Goal: Find specific page/section: Find specific page/section

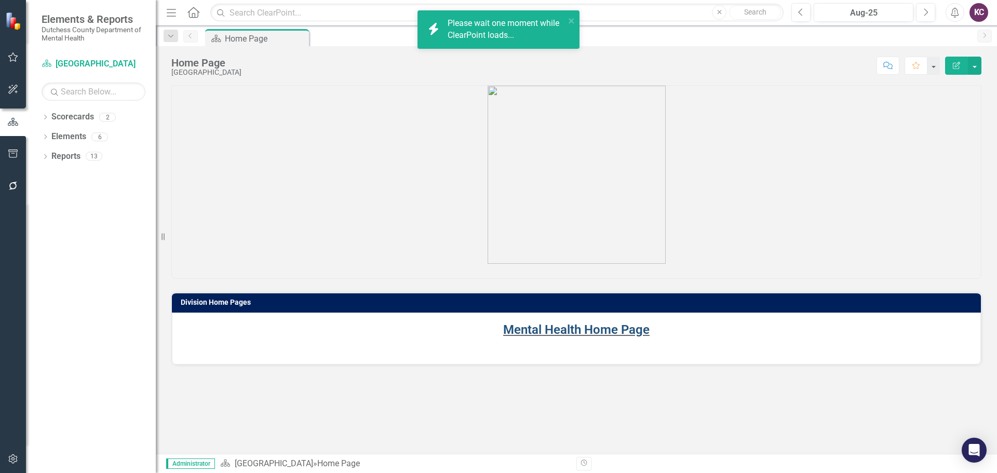
click at [574, 330] on link "Mental Health Home Page" at bounding box center [576, 329] width 146 height 15
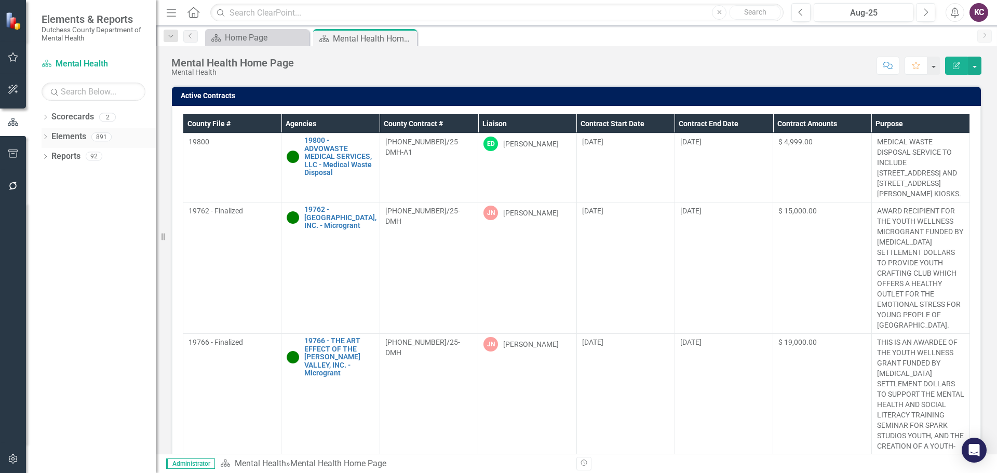
click at [75, 135] on link "Elements" at bounding box center [68, 137] width 35 height 12
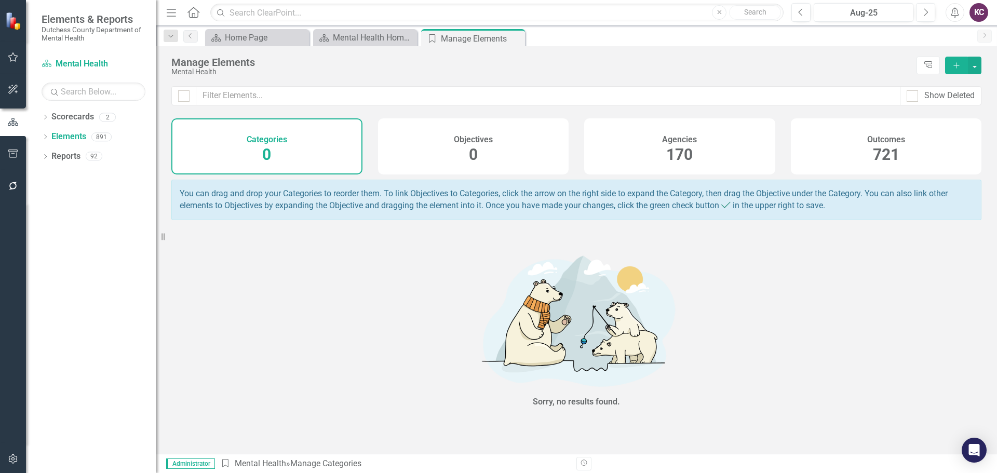
click at [624, 134] on div "Agencies 170" at bounding box center [679, 146] width 191 height 56
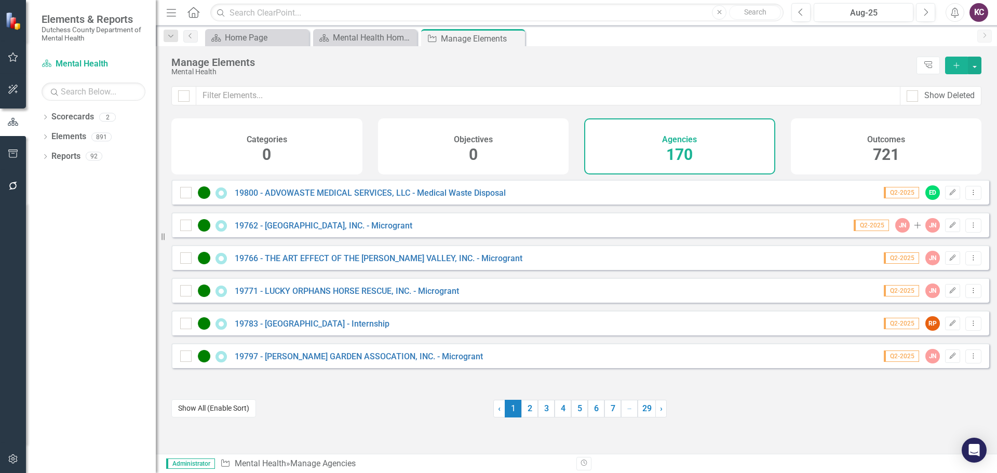
click at [202, 407] on button "Show All (Enable Sort)" at bounding box center [213, 408] width 85 height 18
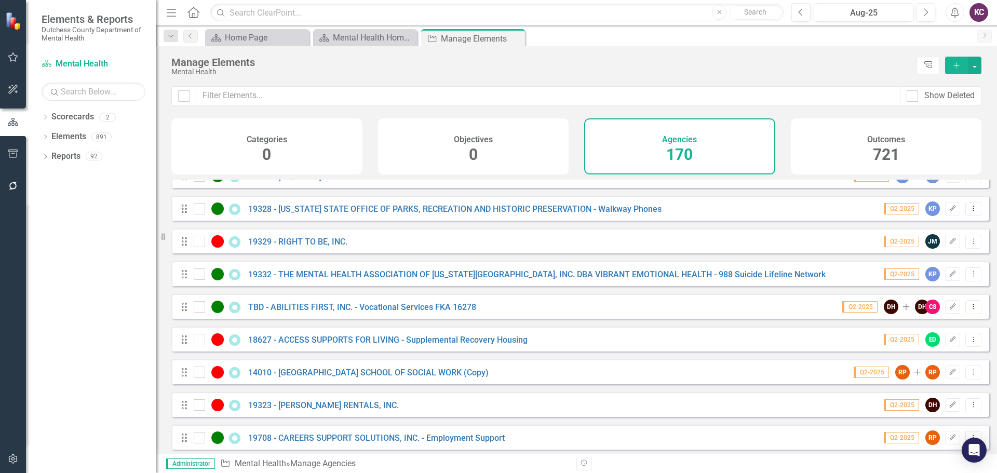
scroll to position [2480, 0]
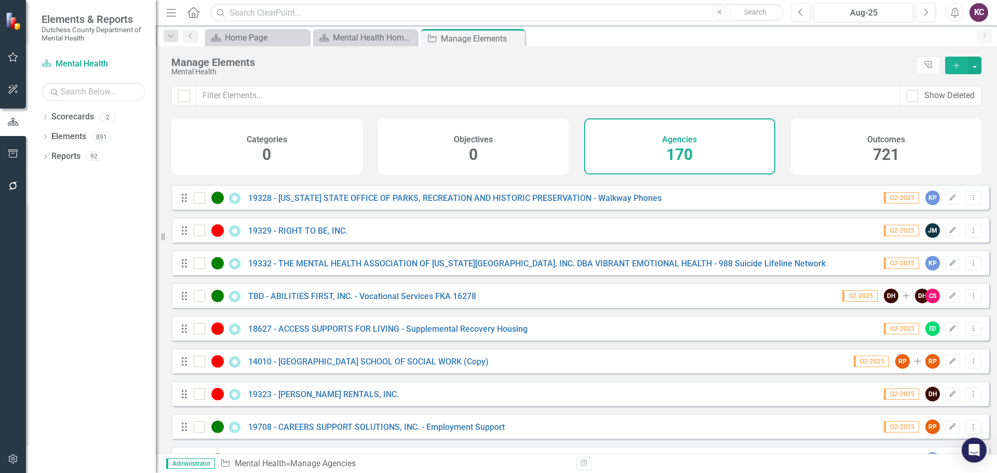
drag, startPoint x: 161, startPoint y: 239, endPoint x: 92, endPoint y: 243, distance: 69.7
click at [92, 243] on div "Elements & Reports Dutchess County Department of Mental Health Scorecard Mental…" at bounding box center [78, 236] width 156 height 473
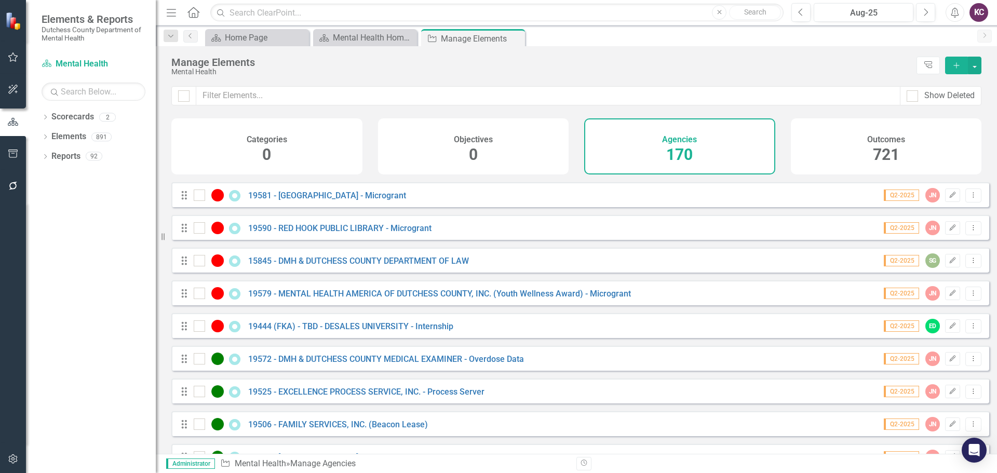
scroll to position [2231, 0]
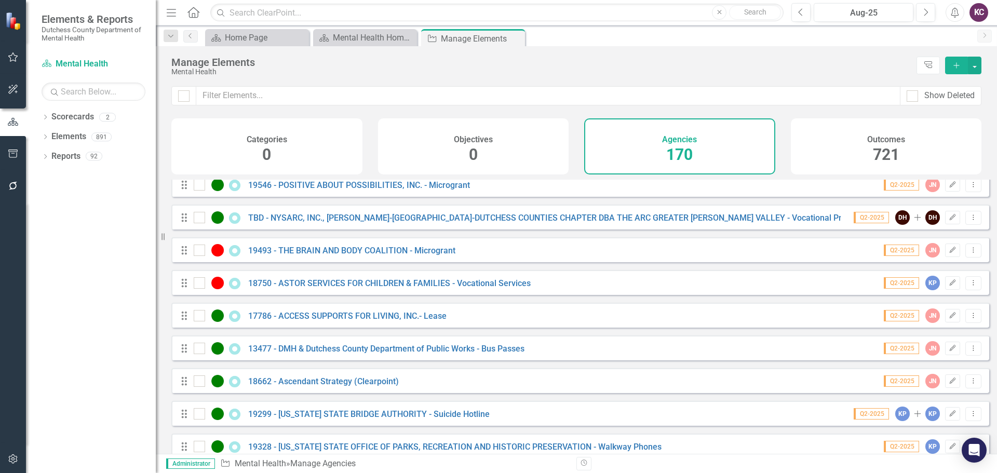
click at [719, 64] on div "Manage Elements" at bounding box center [541, 62] width 740 height 11
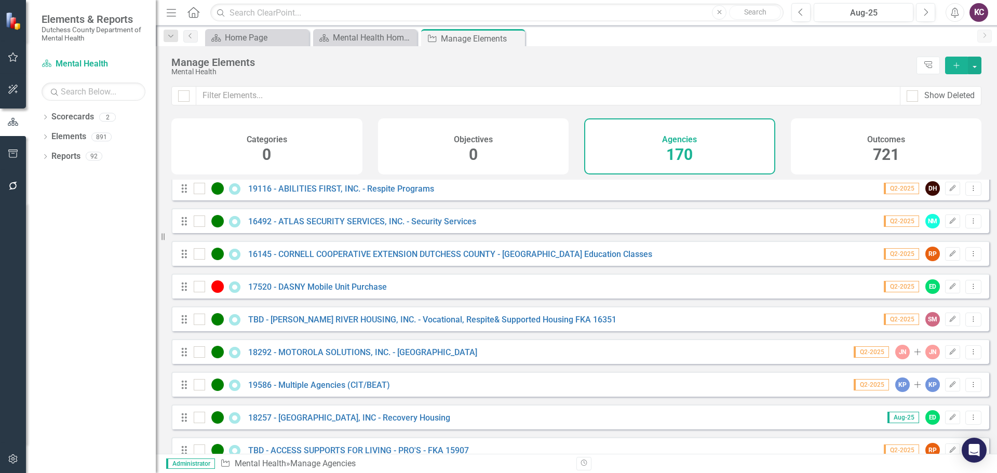
scroll to position [3198, 0]
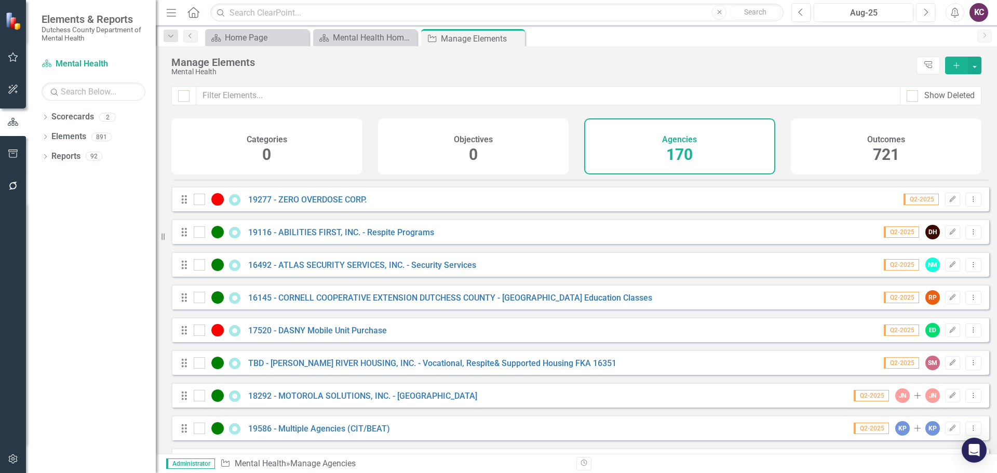
click at [616, 57] on div "Manage Elements" at bounding box center [541, 62] width 740 height 11
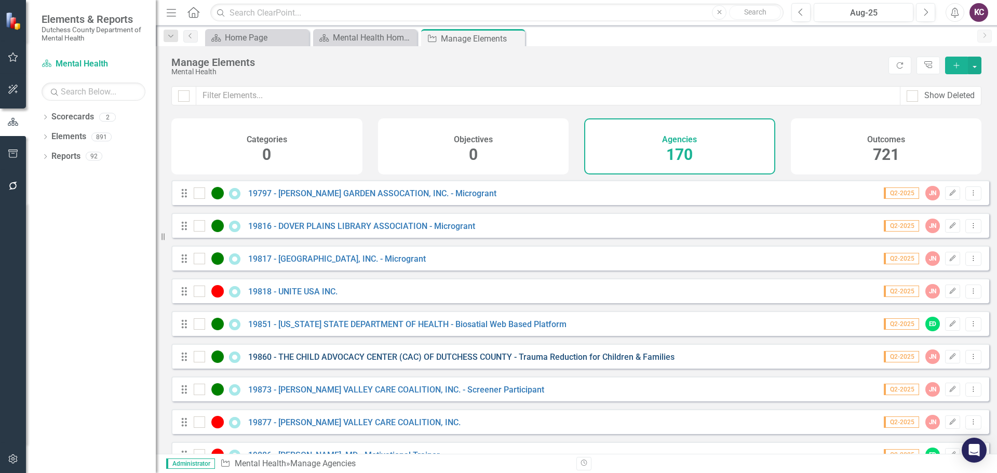
scroll to position [101, 0]
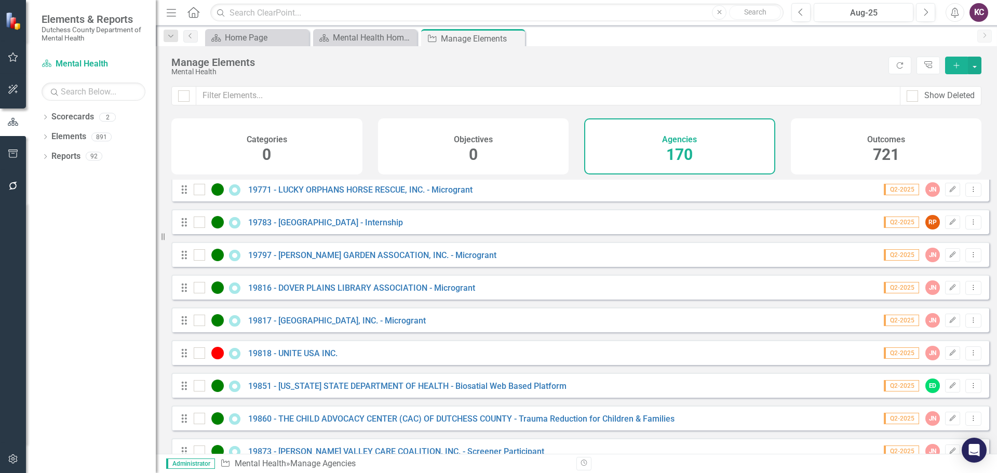
click at [640, 83] on div "Manage Elements Mental Health Refresh Tree Explorer Add" at bounding box center [576, 66] width 841 height 40
click at [640, 82] on div "Manage Elements Mental Health Refresh Tree Explorer Add" at bounding box center [576, 66] width 841 height 40
click at [270, 79] on div "Manage Elements Mental Health Refresh Tree Explorer Add" at bounding box center [576, 66] width 841 height 40
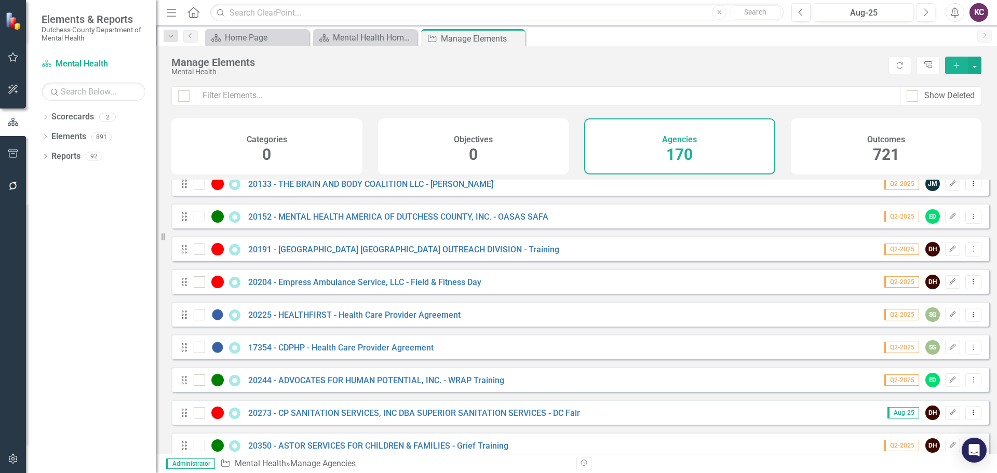
scroll to position [936, 0]
